Goal: Subscribe to service/newsletter

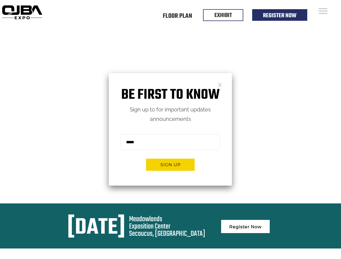
click at [170, 129] on form "Sign me up for the newsletter! ******* Sign up" at bounding box center [170, 155] width 123 height 62
click at [170, 165] on button "Sign up" at bounding box center [170, 165] width 49 height 12
click at [170, 129] on form "Sign me up for the newsletter! ******* Sign up" at bounding box center [170, 155] width 123 height 62
click at [170, 165] on button "Sign up" at bounding box center [170, 165] width 49 height 12
